Goal: Task Accomplishment & Management: Manage account settings

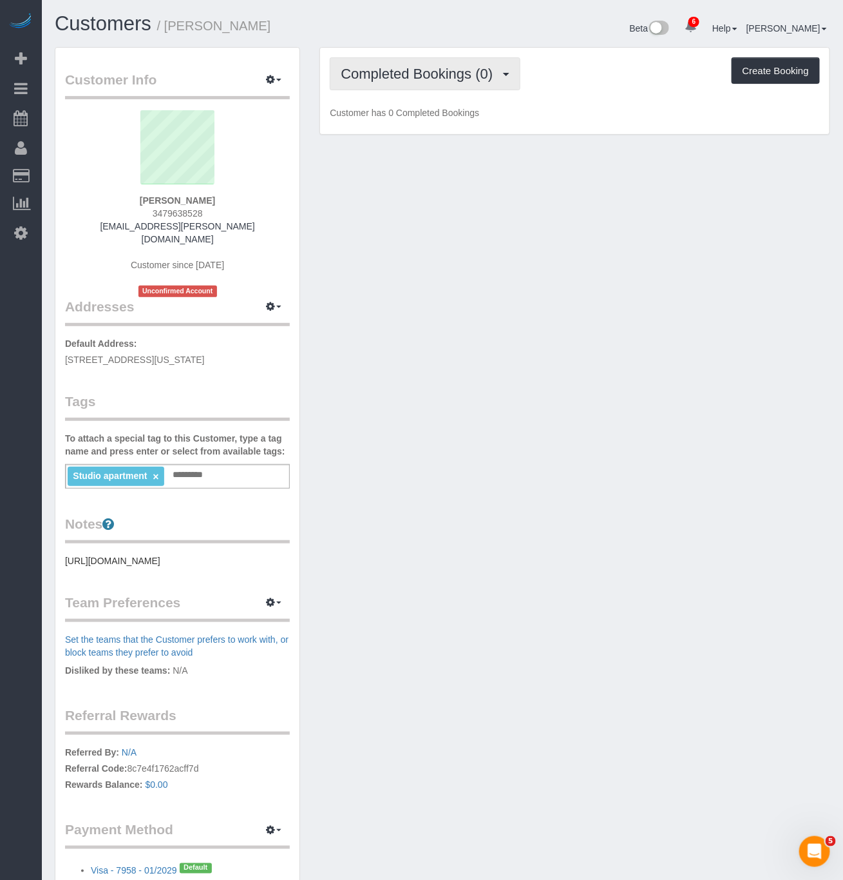
click at [437, 64] on button "Completed Bookings (0)" at bounding box center [425, 73] width 191 height 33
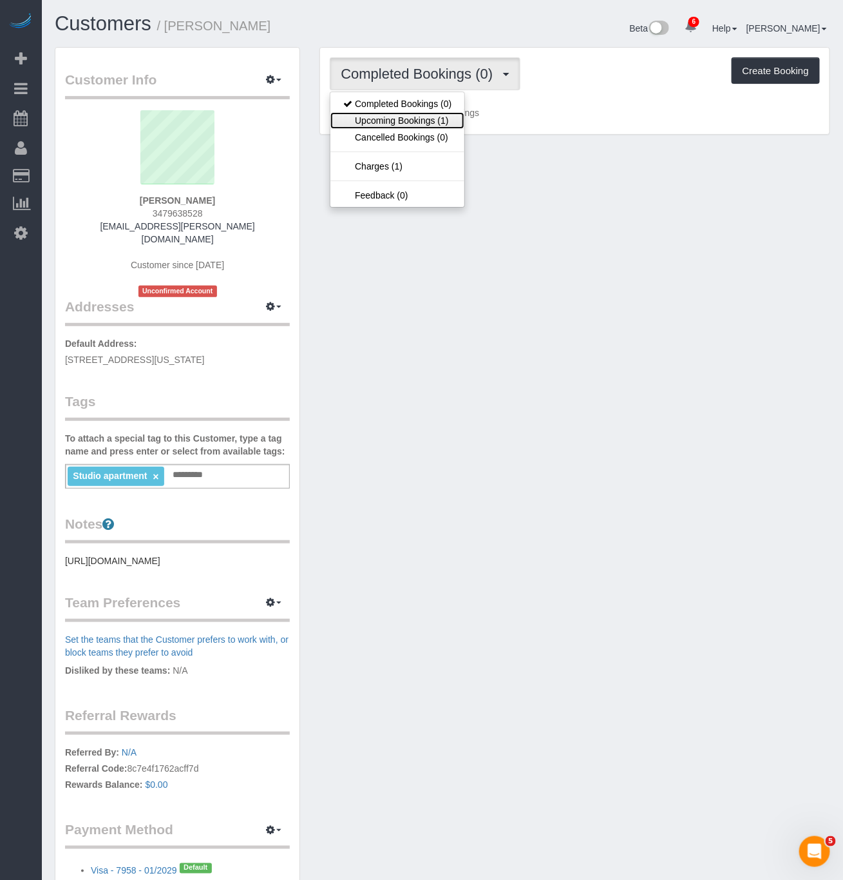
click at [424, 122] on link "Upcoming Bookings (1)" at bounding box center [398, 120] width 134 height 17
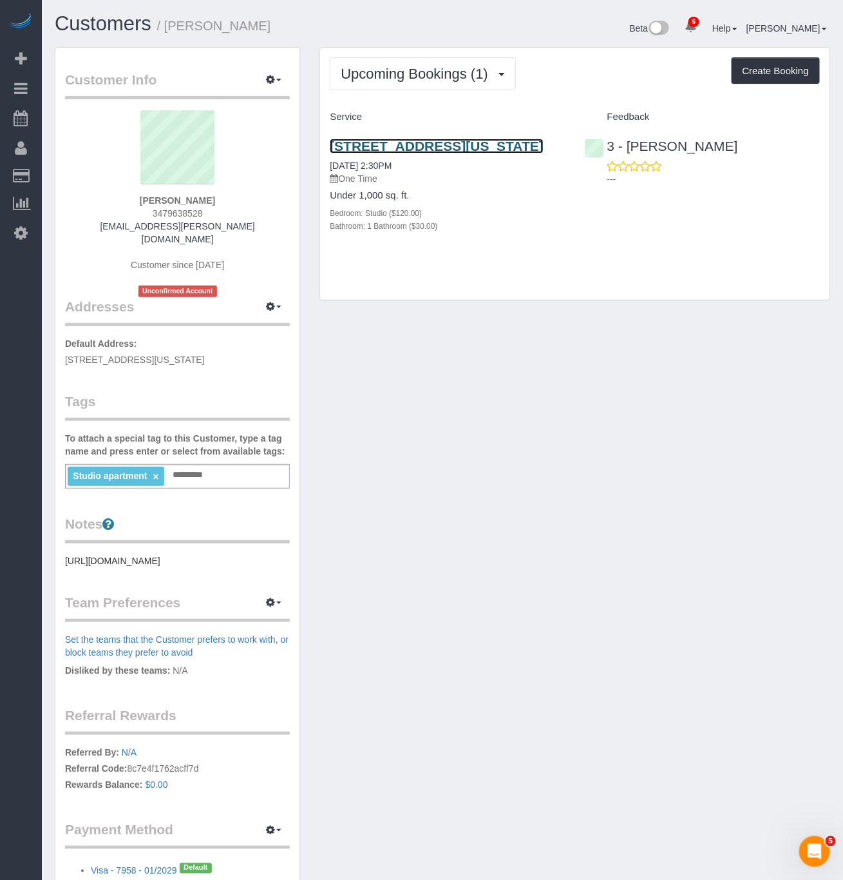
click at [385, 153] on link "525 West 28th Street, Apt. 357, New York, NY 10001" at bounding box center [437, 146] width 214 height 15
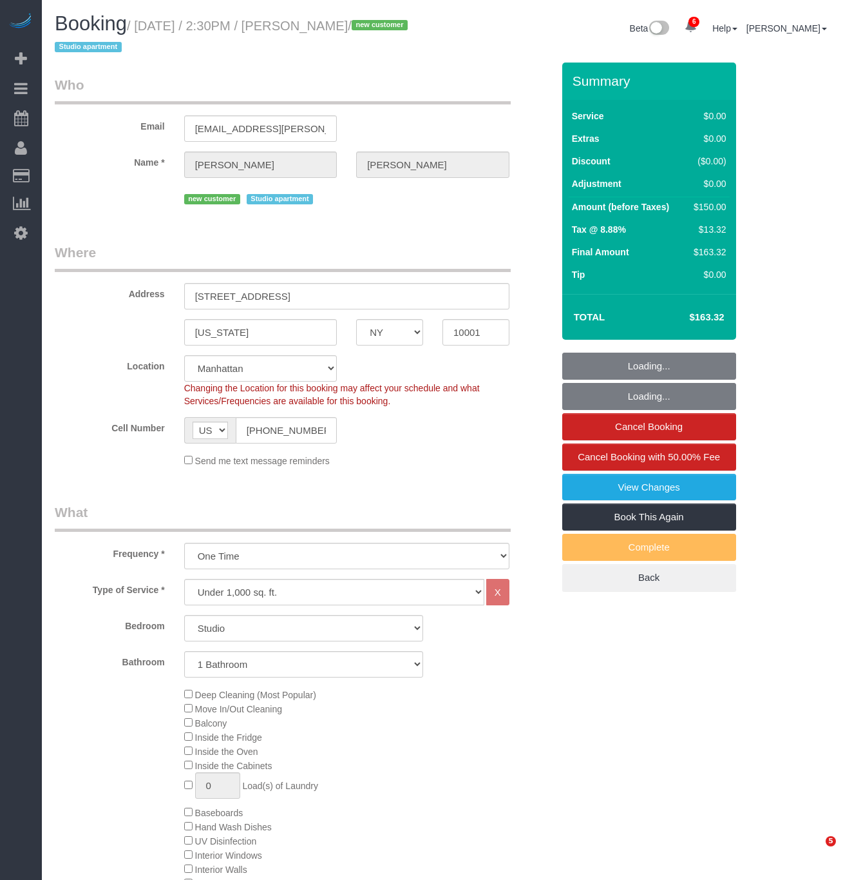
select select "NY"
select select "number:61"
select select "number:75"
select select "number:15"
select select "number:5"
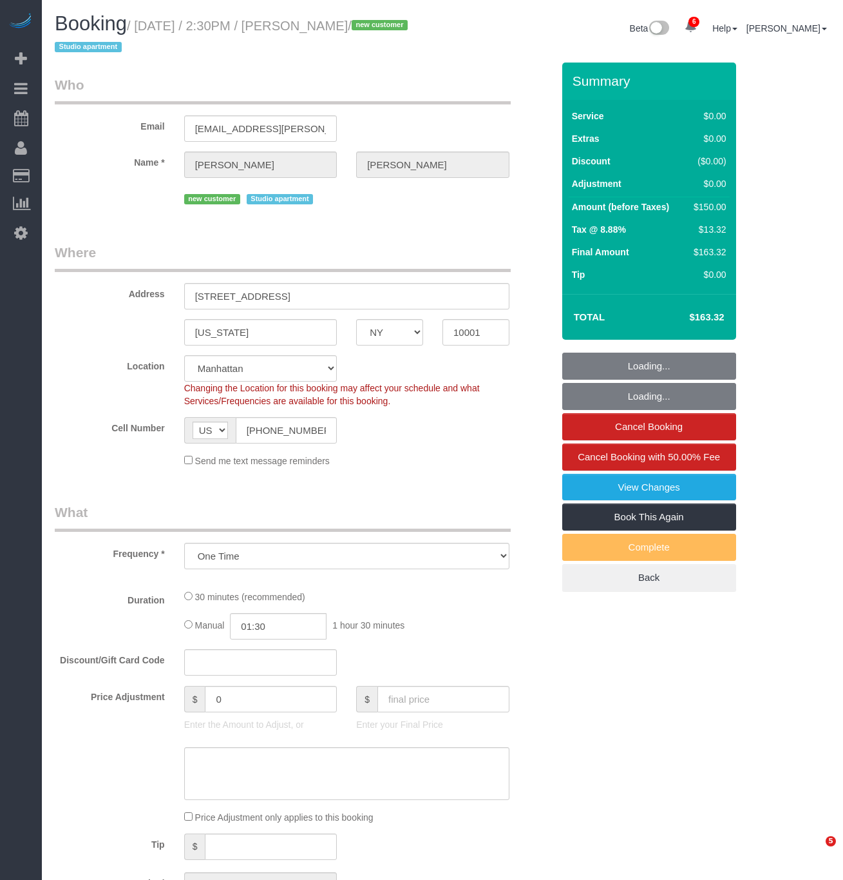
select select "NY"
select select "number:61"
select select "number:75"
select select "number:15"
select select "number:5"
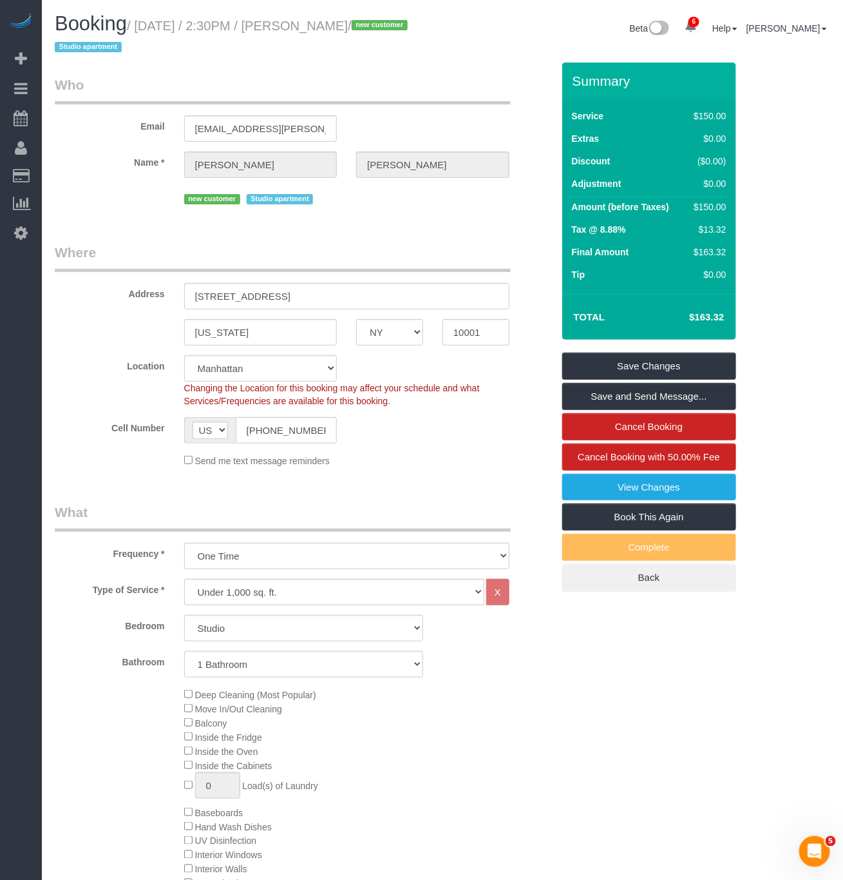
drag, startPoint x: 140, startPoint y: 28, endPoint x: 405, endPoint y: 27, distance: 264.8
click at [405, 27] on small "/ August 29, 2025 / 2:30PM / Natalia Goncalves / new customer Studio apartment" at bounding box center [233, 37] width 357 height 36
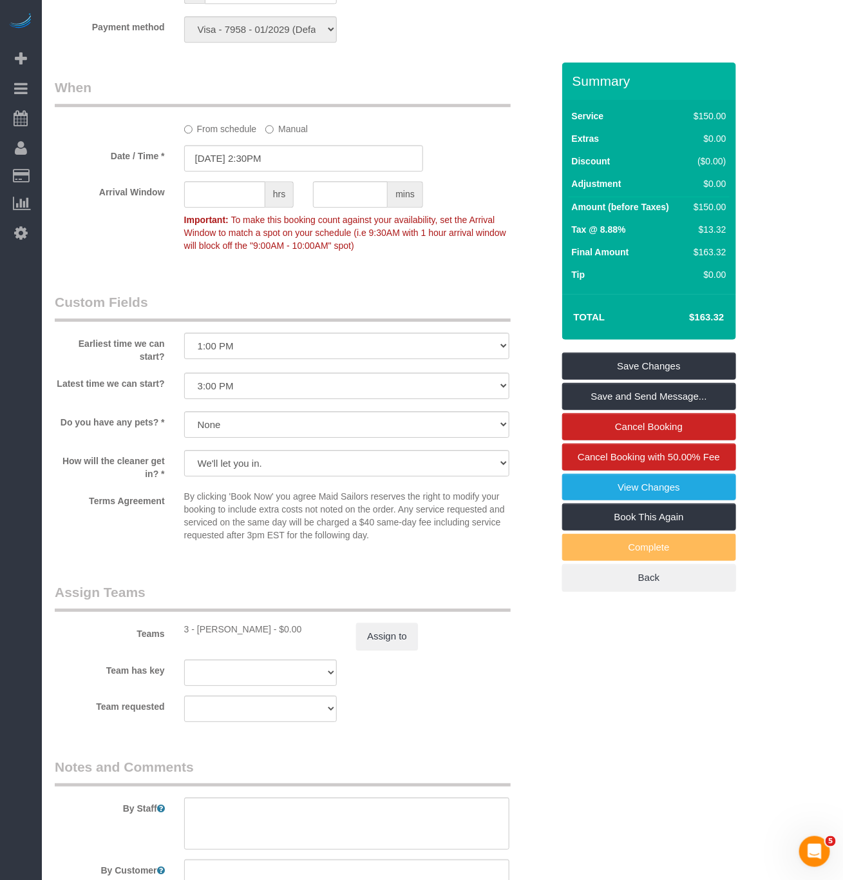
scroll to position [1257, 0]
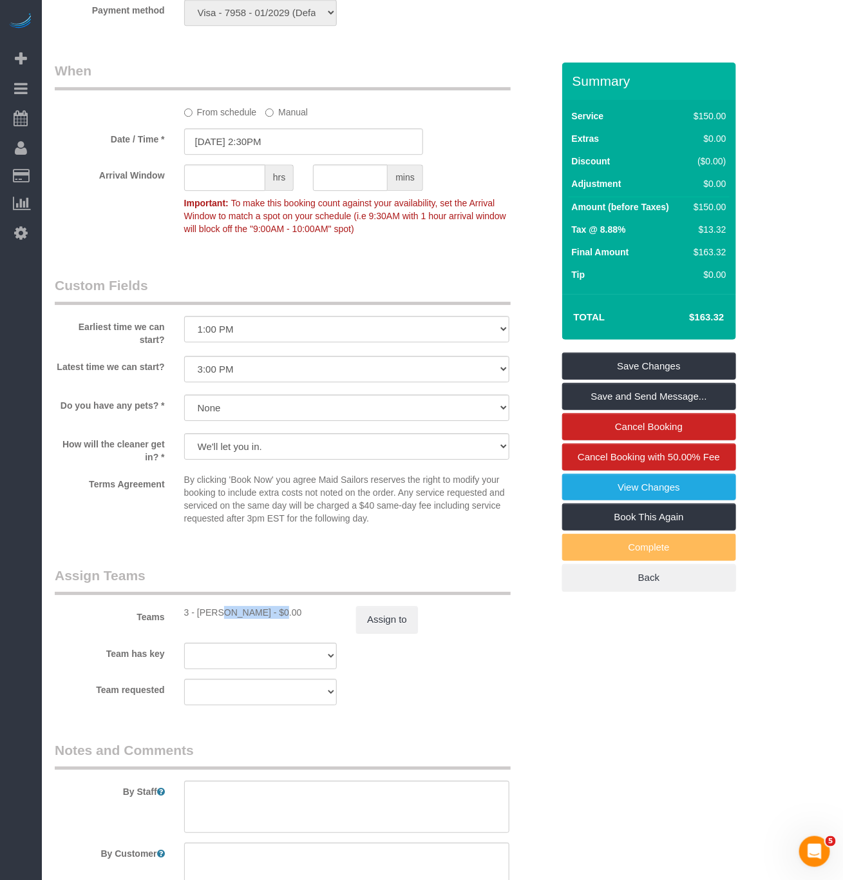
drag, startPoint x: 180, startPoint y: 625, endPoint x: 240, endPoint y: 617, distance: 59.8
click at [240, 617] on div "Teams 3 - Diana Gonzalez - $0.00 Assign to" at bounding box center [303, 599] width 517 height 67
drag, startPoint x: 218, startPoint y: 626, endPoint x: 207, endPoint y: 628, distance: 11.1
click at [217, 619] on div "3 - [PERSON_NAME] - $0.00" at bounding box center [260, 612] width 153 height 13
click at [197, 619] on div "3 - [PERSON_NAME] - $0.00" at bounding box center [260, 612] width 153 height 13
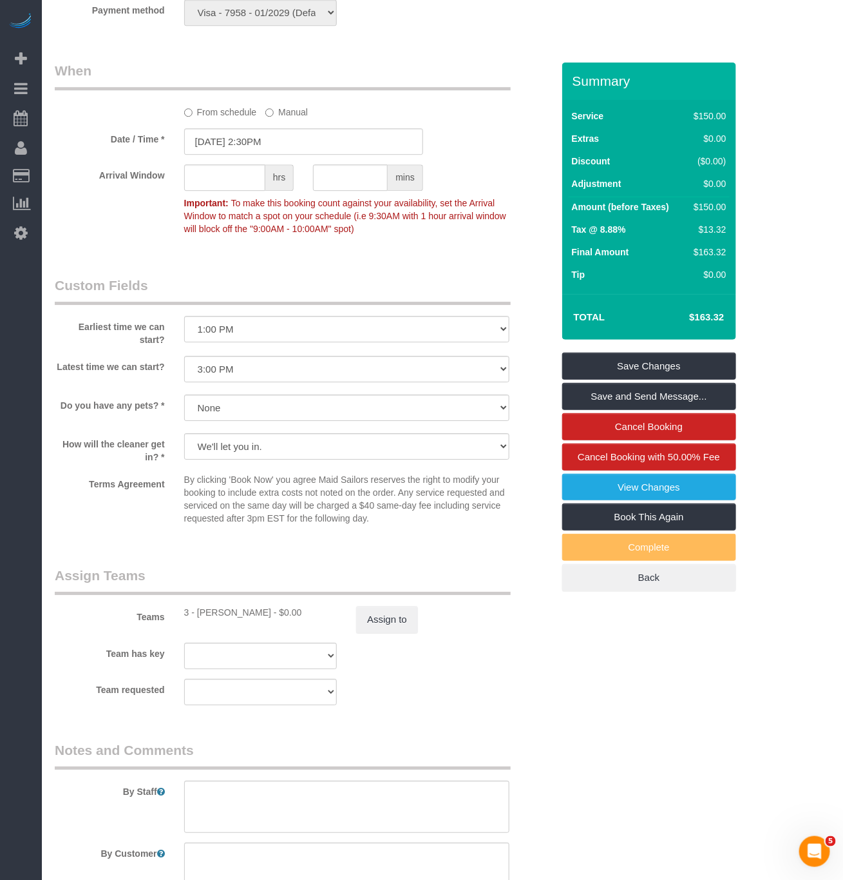
drag, startPoint x: 197, startPoint y: 627, endPoint x: 261, endPoint y: 628, distance: 63.8
click at [261, 619] on div "3 - [PERSON_NAME] - $0.00" at bounding box center [260, 612] width 153 height 13
copy div "Diana Gonzalez"
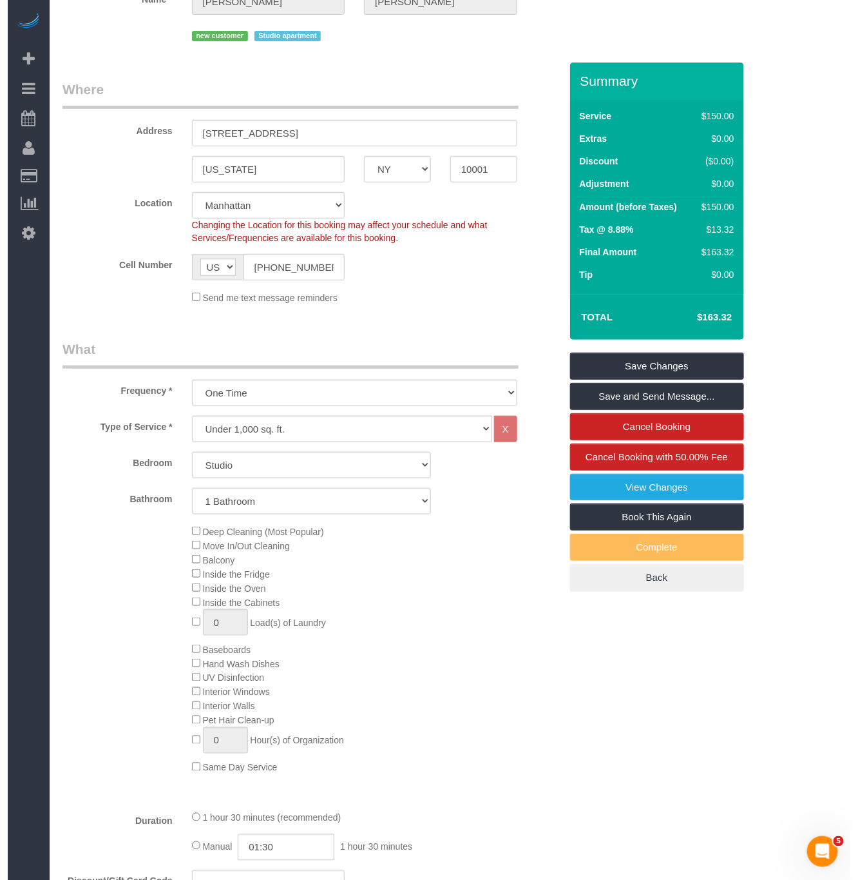
scroll to position [0, 0]
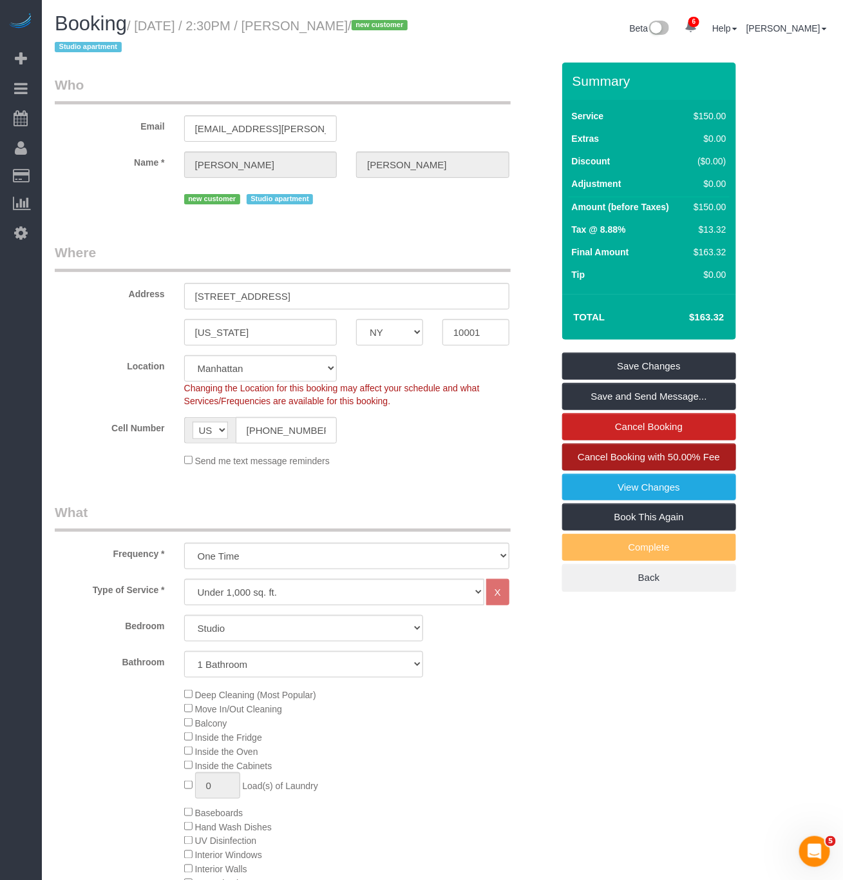
click at [690, 462] on span "Cancel Booking with 50.00% Fee" at bounding box center [649, 456] width 142 height 11
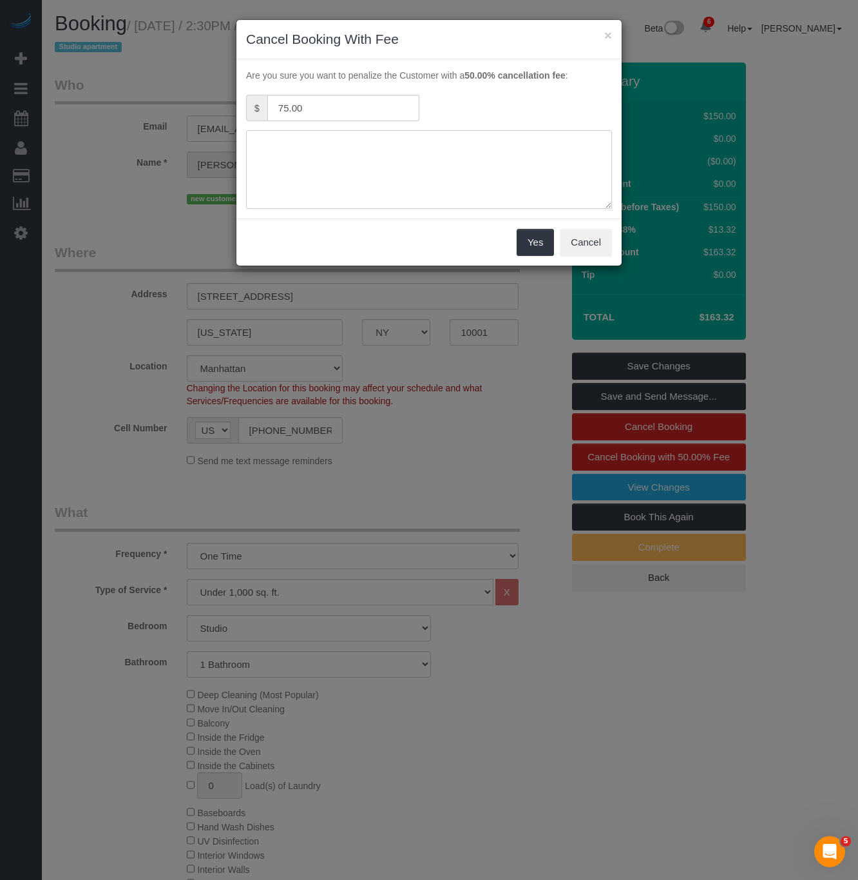
click at [470, 192] on textarea at bounding box center [429, 169] width 366 height 79
type textarea "customer request, she mistakenly booked 2 companies for cleaning today"
click at [530, 238] on button "Yes" at bounding box center [535, 242] width 37 height 27
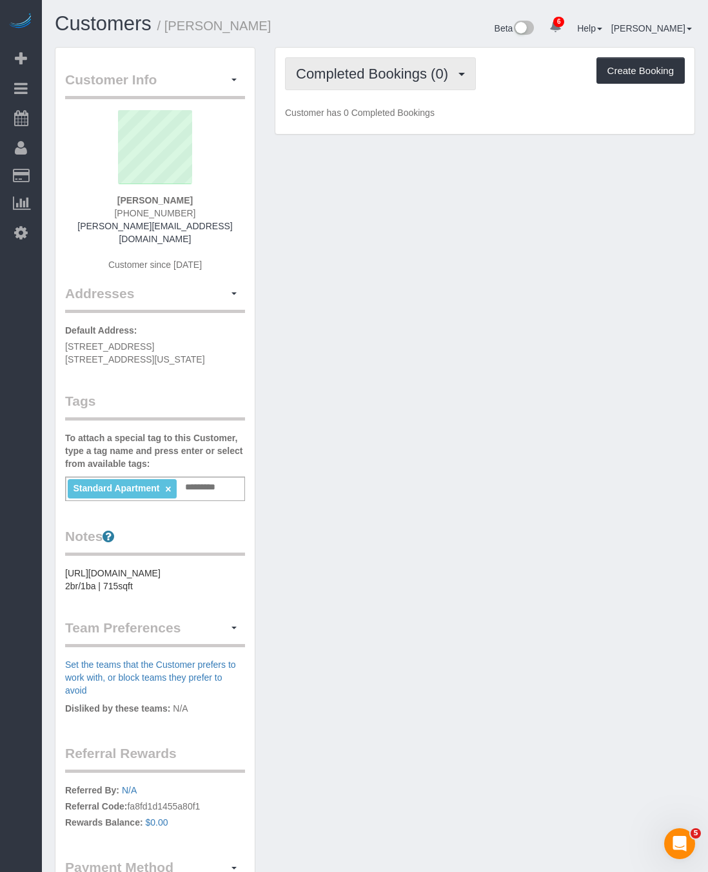
click at [369, 77] on span "Completed Bookings (0)" at bounding box center [375, 74] width 159 height 16
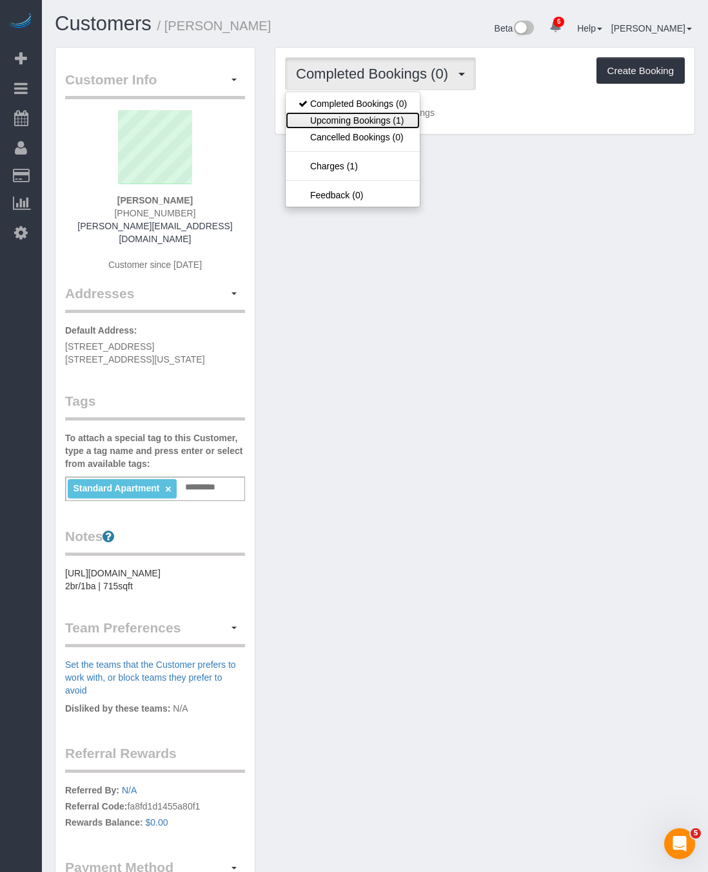
click at [366, 118] on link "Upcoming Bookings (1)" at bounding box center [352, 120] width 134 height 17
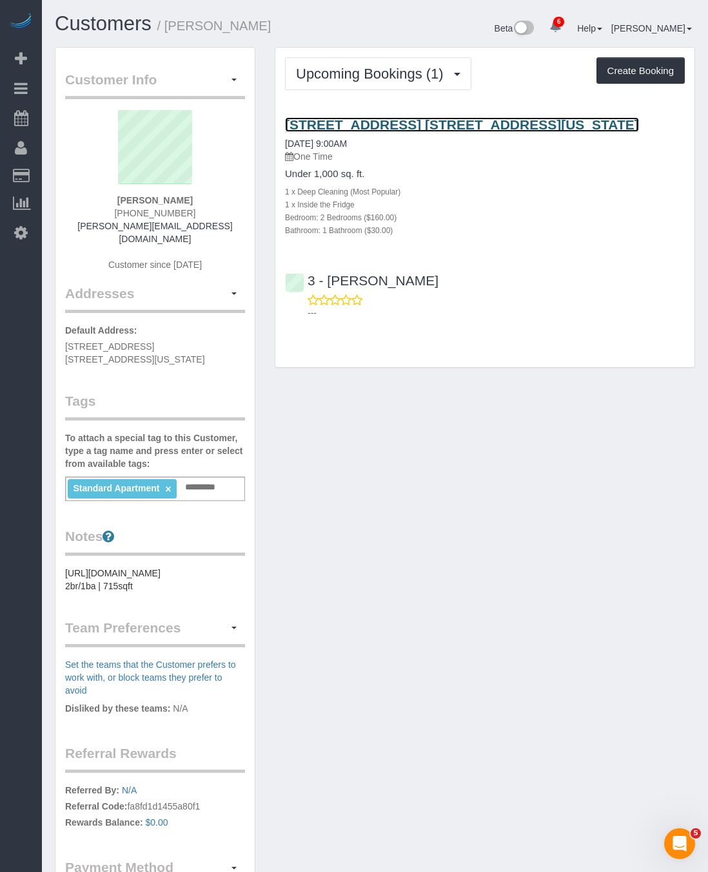
click at [363, 124] on link "333 East 34th Street, Apt. 10f, New York, NY 10016" at bounding box center [462, 124] width 354 height 15
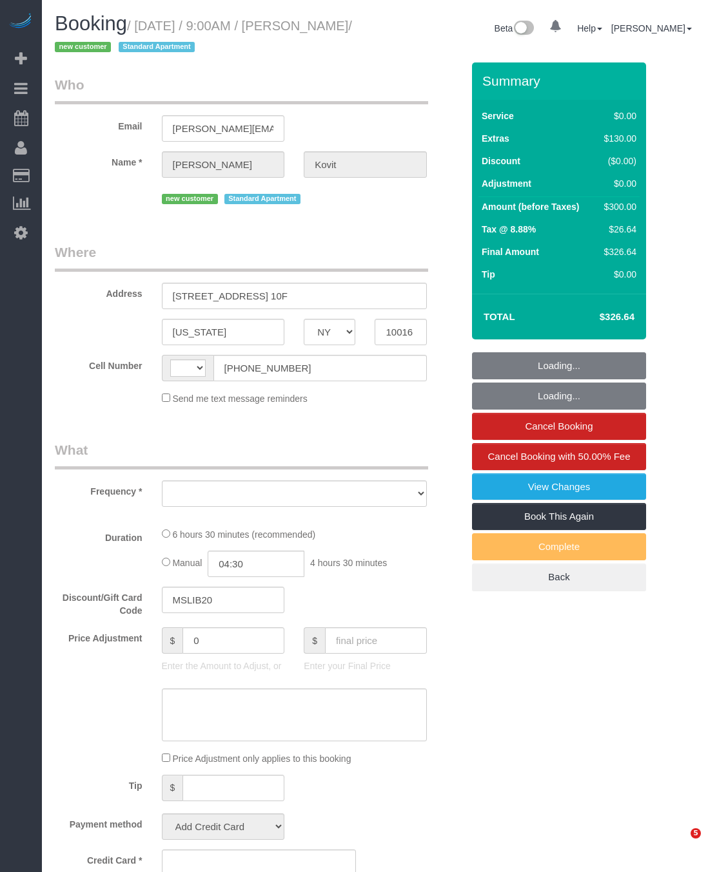
select select "NY"
select select "string:[GEOGRAPHIC_DATA]"
select select "string:stripe-pm_1RzeZv4VGloSiKo7d8ARvdQf"
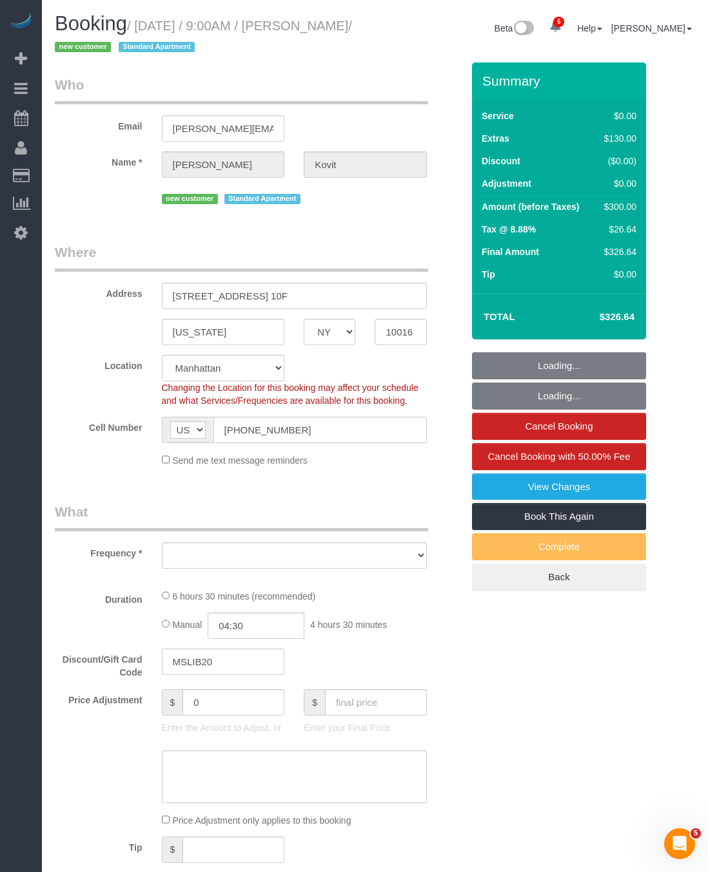
select select "object:684"
select select "number:89"
select select "number:72"
select select "number:15"
select select "number:7"
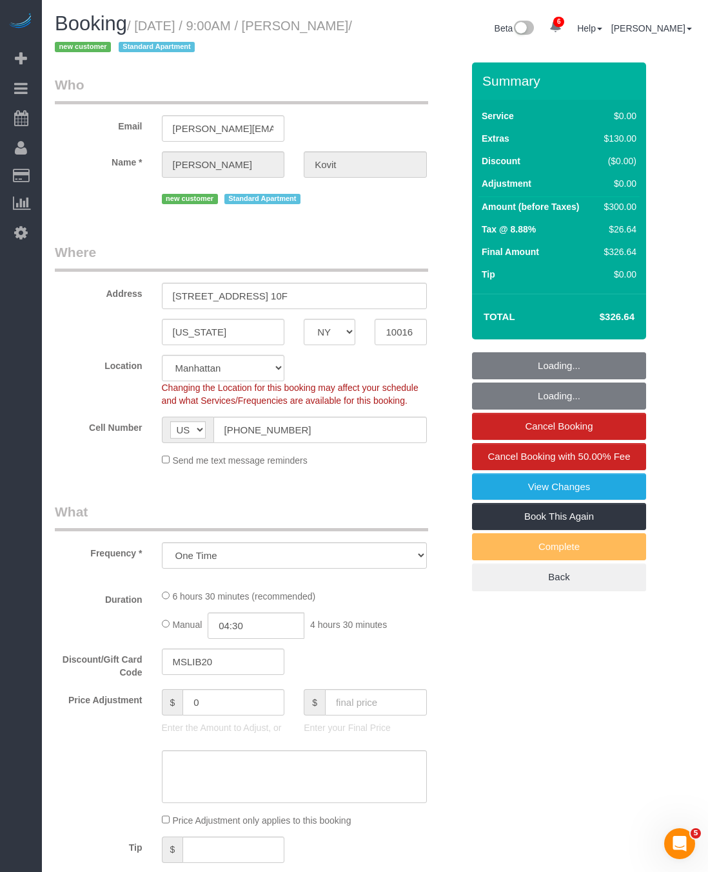
select select "spot1"
select select "2"
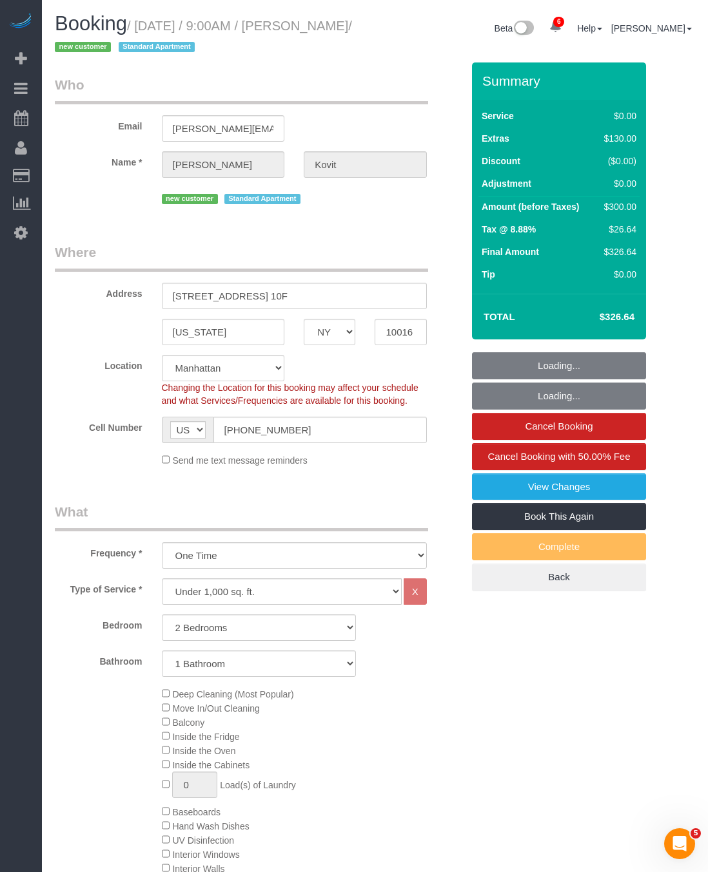
select select "object:1370"
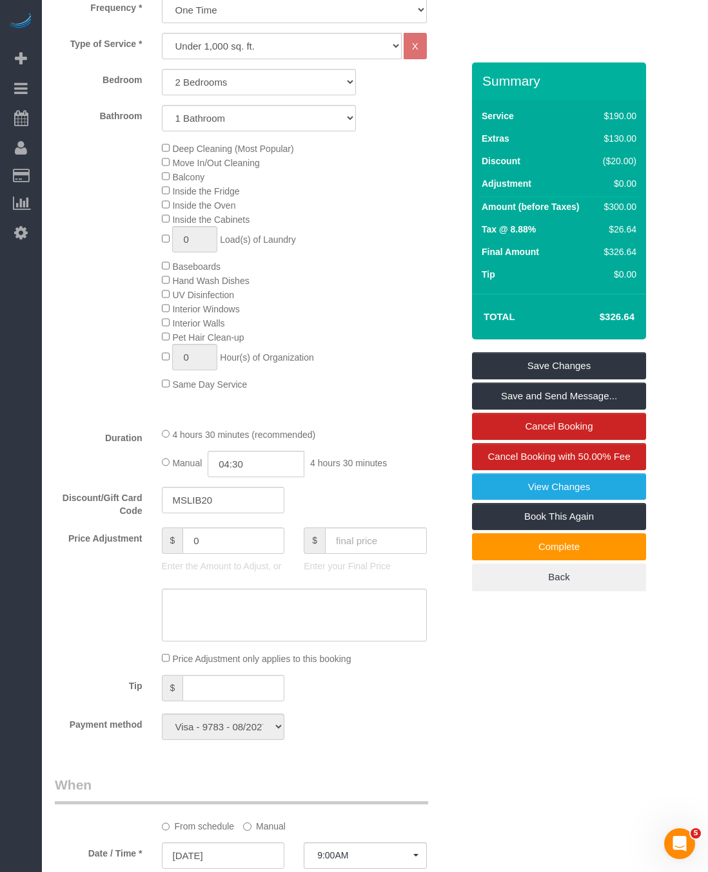
scroll to position [580, 0]
